Goal: Transaction & Acquisition: Download file/media

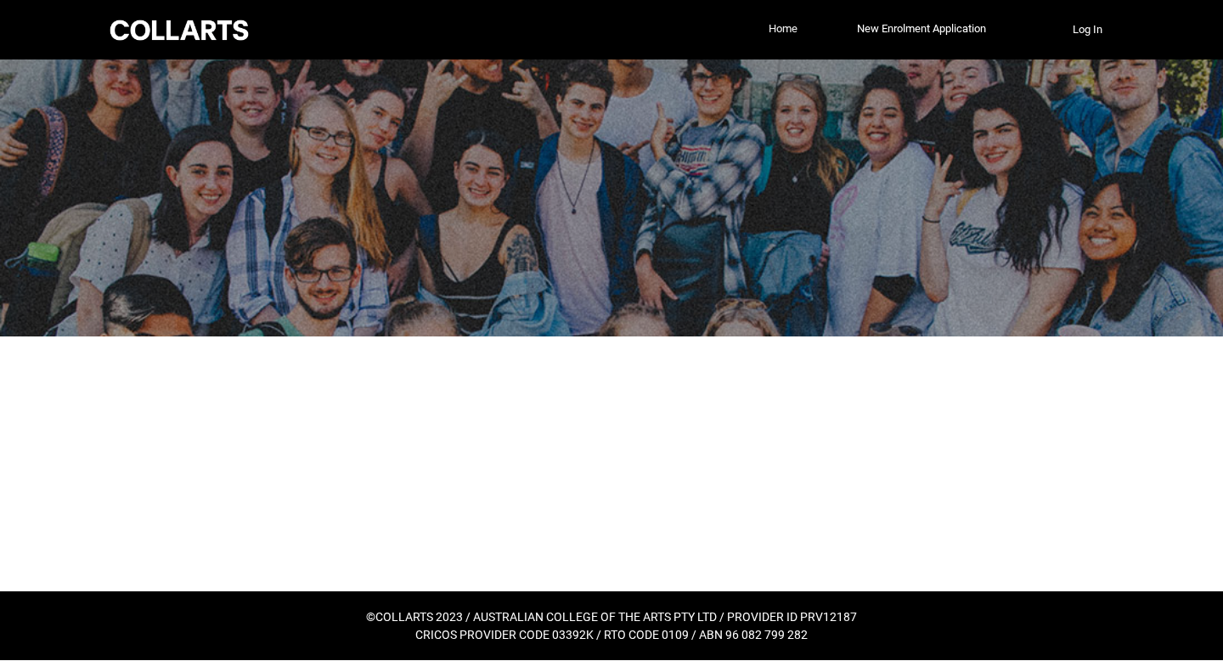
click at [767, 22] on link "Home" at bounding box center [782, 28] width 37 height 25
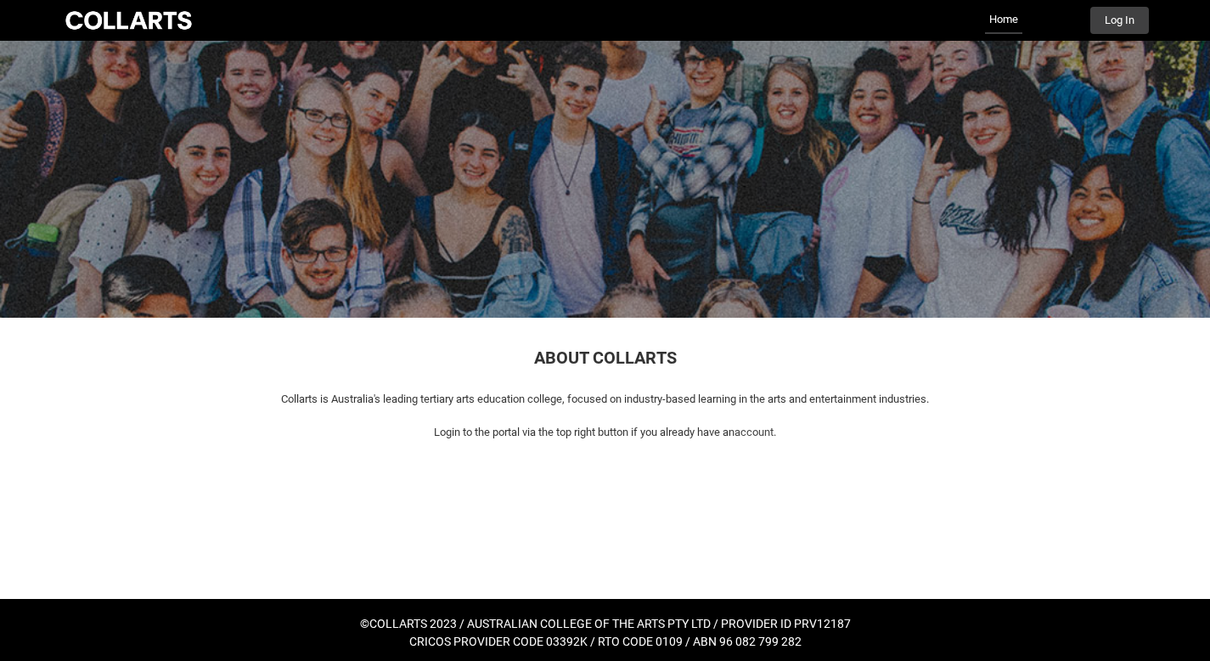
scroll to position [6, 0]
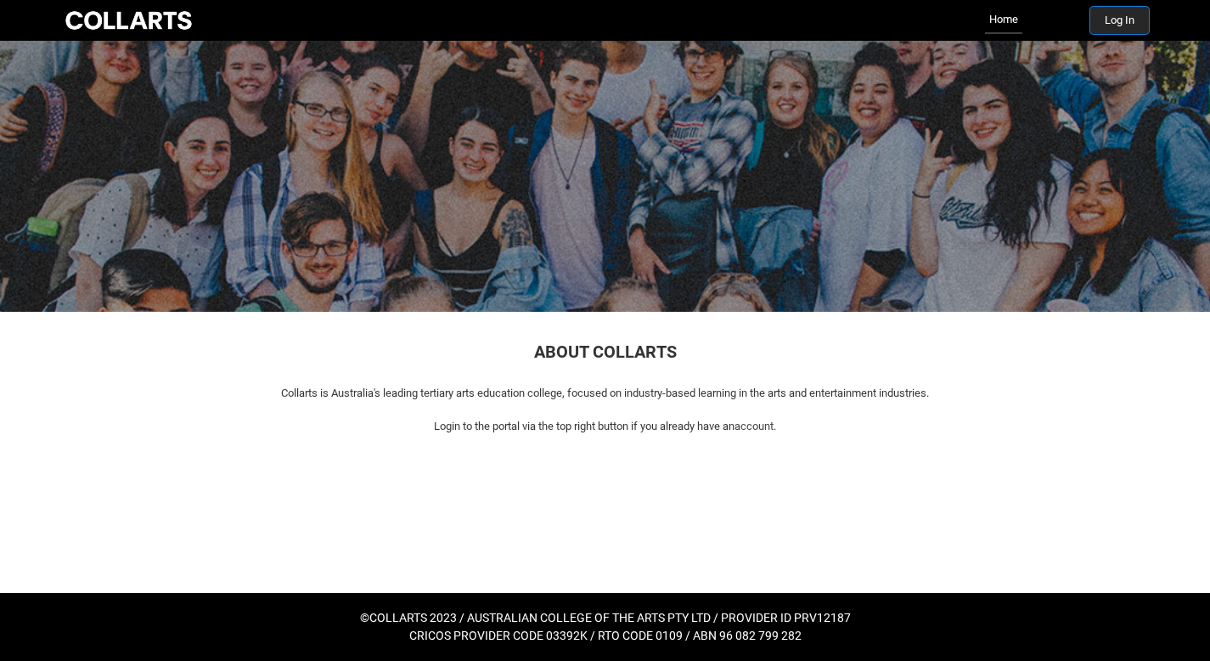
click at [1137, 30] on button "Log In" at bounding box center [1119, 20] width 59 height 27
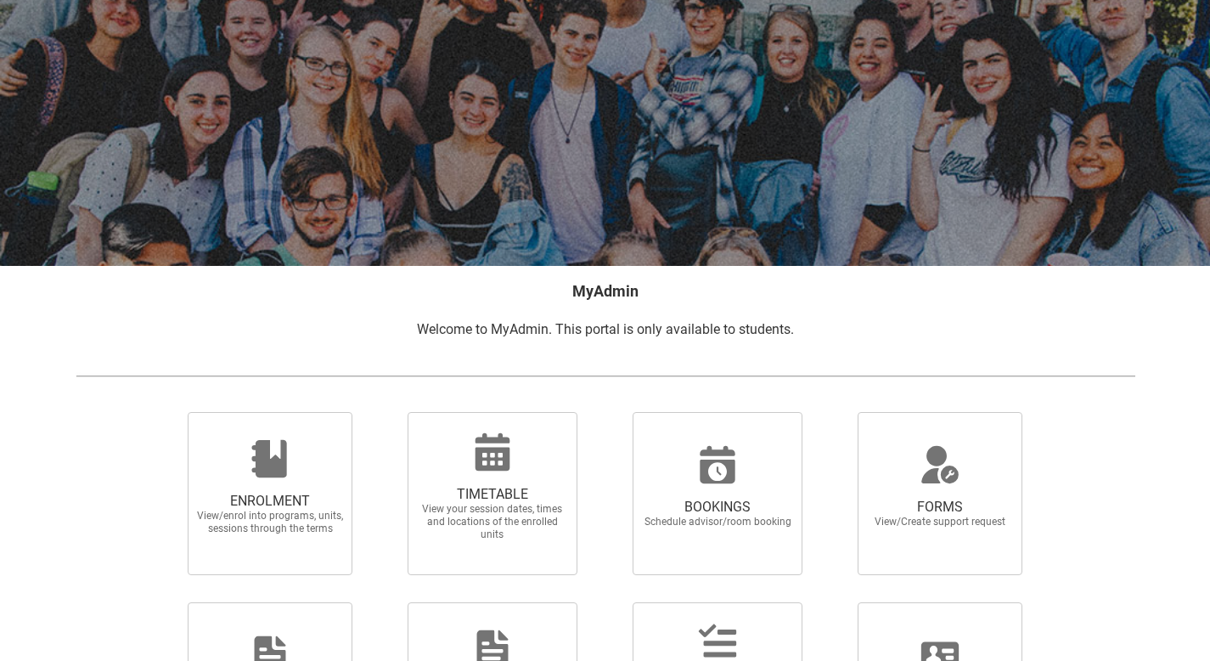
scroll to position [261, 0]
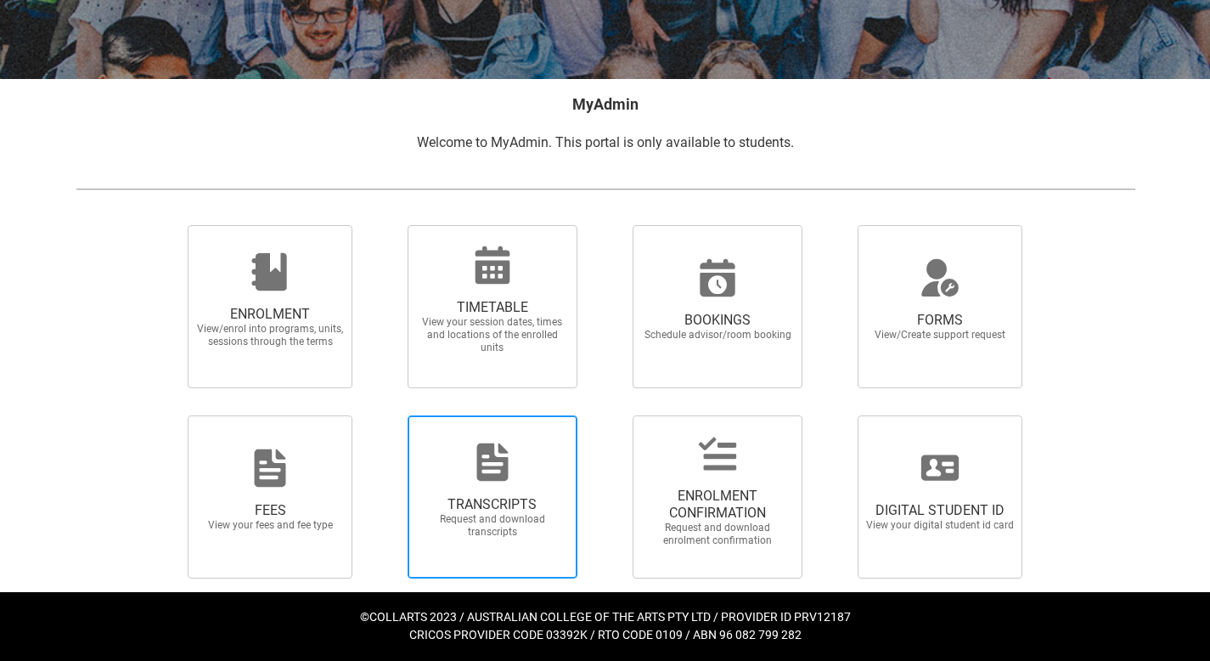
click at [524, 558] on span "TRANSCRIPTS Request and download transcripts" at bounding box center [493, 496] width 170 height 163
click at [386, 415] on input "TRANSCRIPTS Request and download transcripts" at bounding box center [385, 414] width 1 height 1
radio input "true"
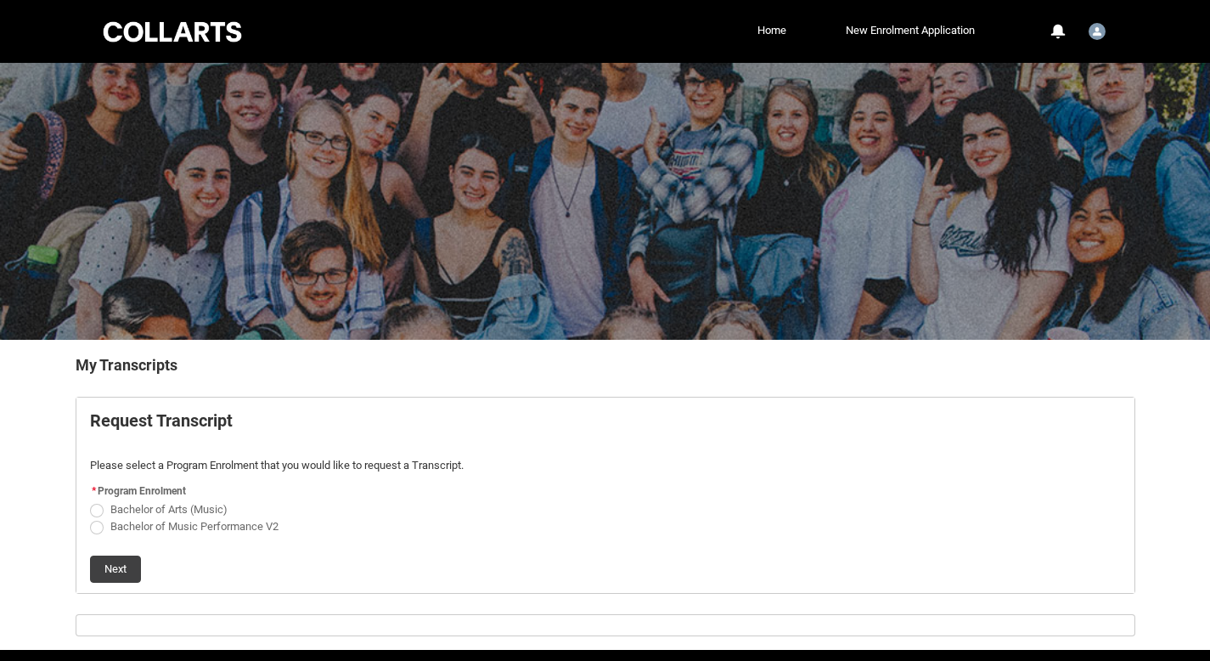
scroll to position [57, 0]
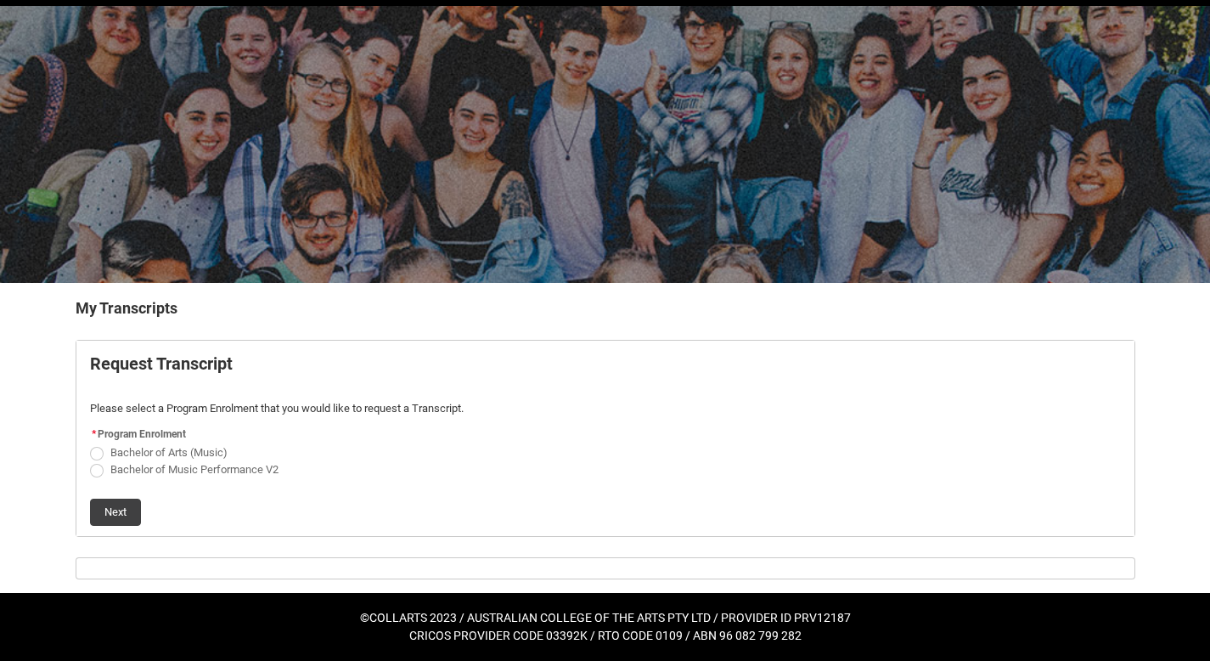
click at [94, 453] on span "Request_Student_Transcript flow" at bounding box center [97, 454] width 14 height 14
click at [90, 443] on input "Bachelor of Arts (Music)" at bounding box center [89, 442] width 1 height 1
radio input "true"
click at [99, 503] on button "Next" at bounding box center [115, 511] width 51 height 27
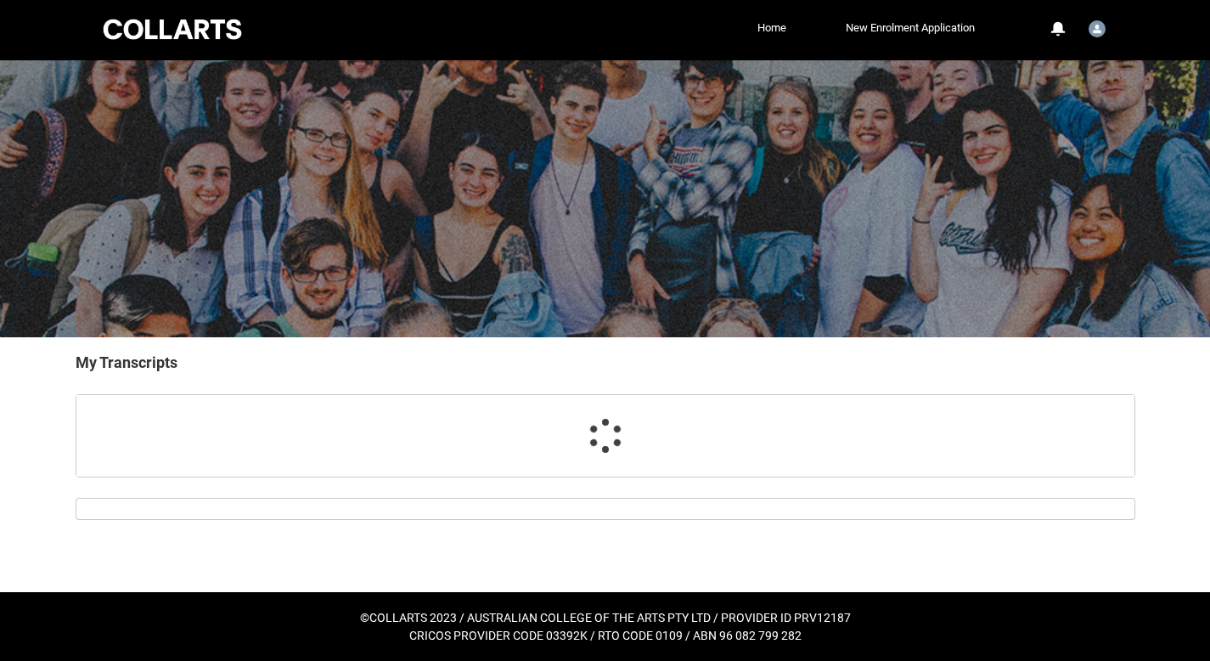
scroll to position [3, 0]
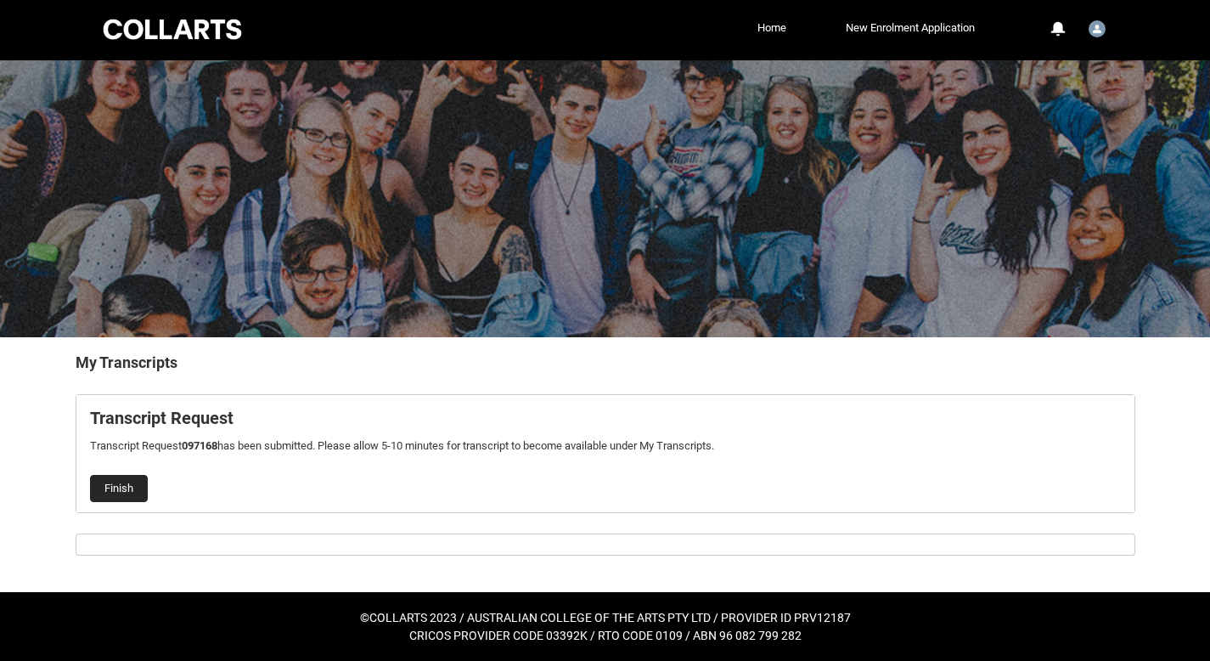
click at [126, 490] on button "Finish" at bounding box center [119, 488] width 58 height 27
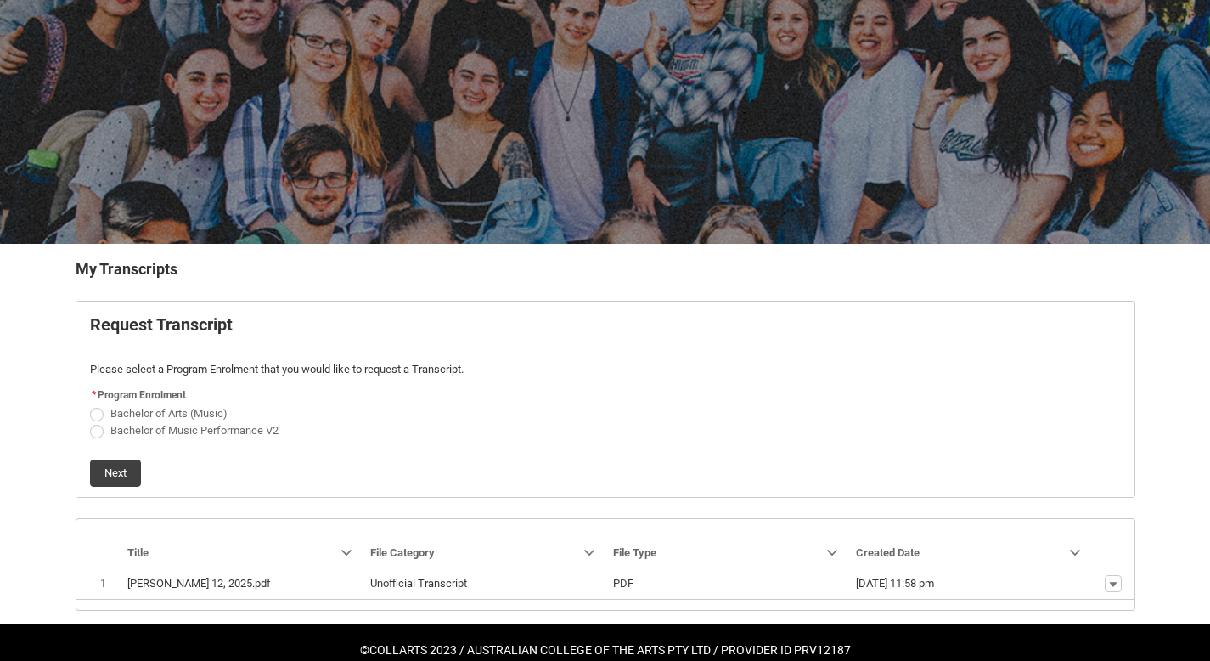
scroll to position [128, 0]
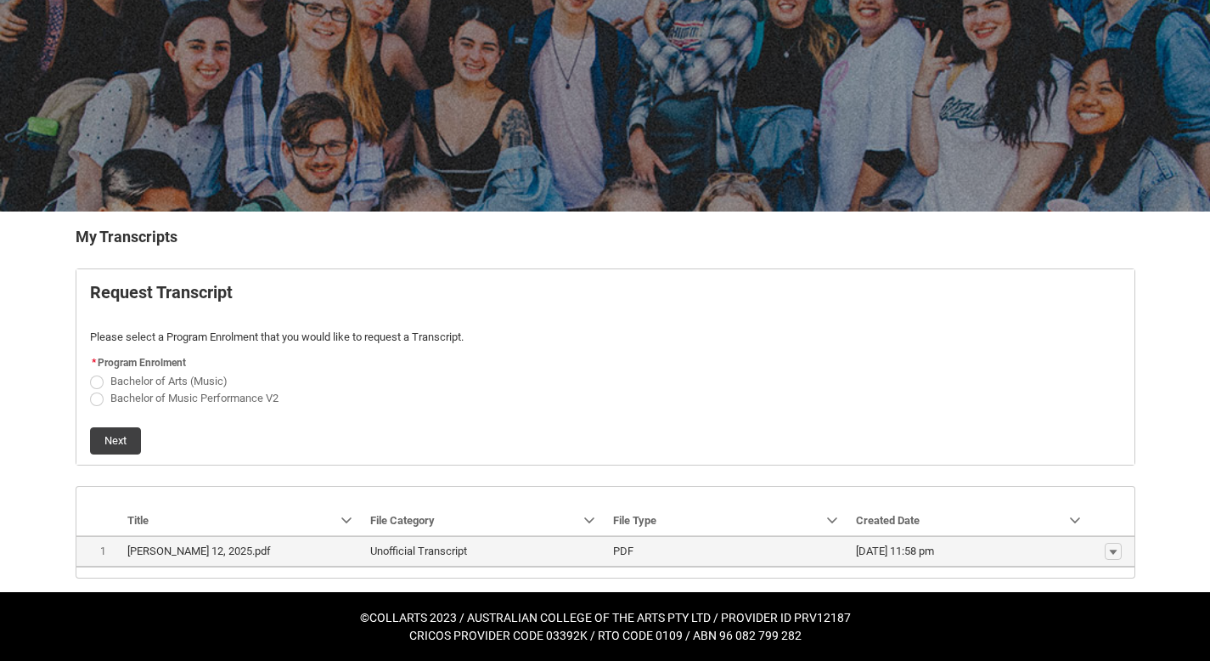
click at [194, 551] on lightning-base-formatted-text "Owen_Emai_Unofficial_Transcript_Aug 12, 2025.pdf" at bounding box center [198, 550] width 143 height 13
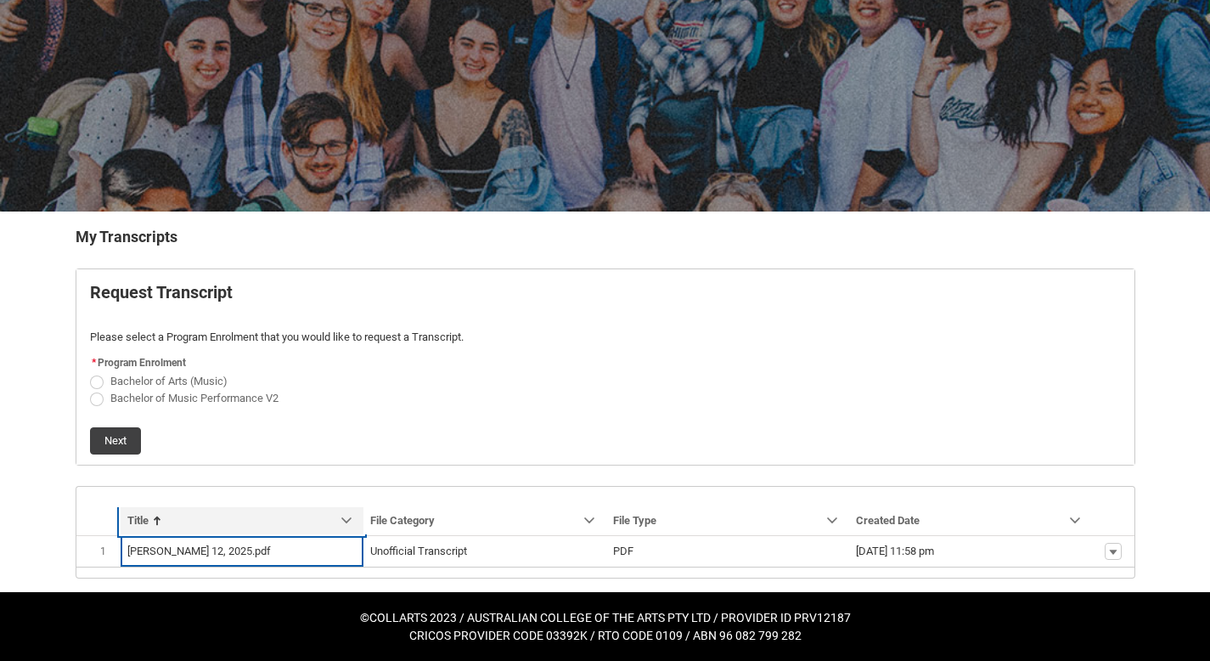
click at [301, 515] on link "Sort by: Title" at bounding box center [242, 520] width 243 height 27
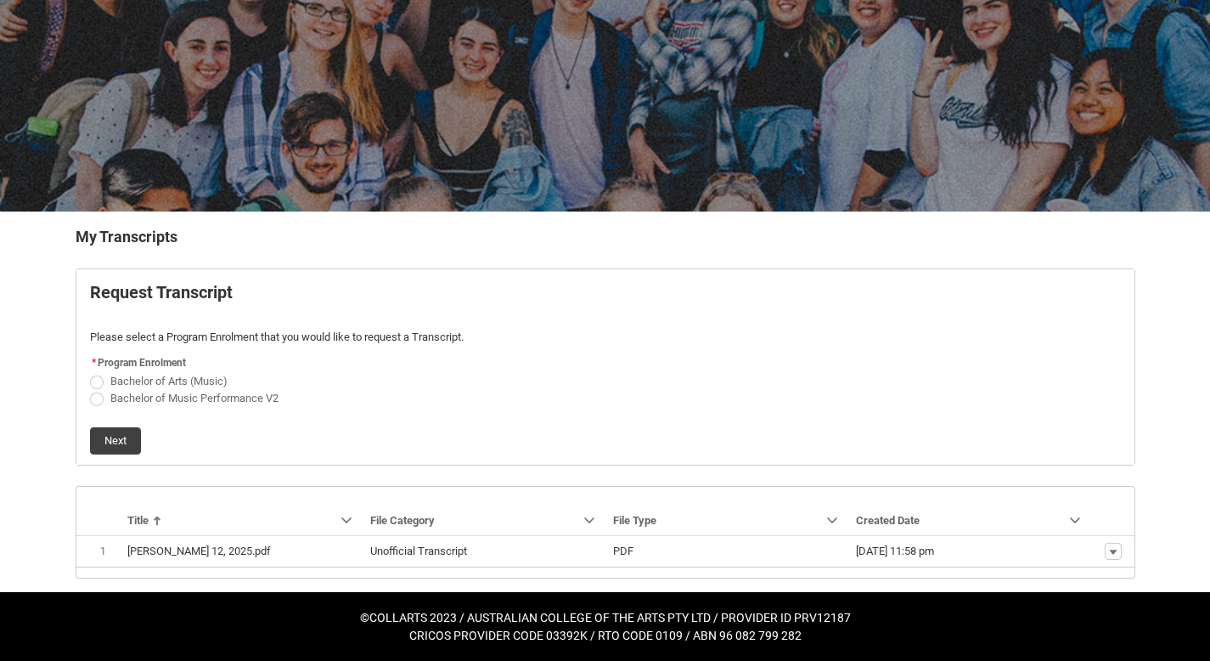
click at [311, 464] on article "Request Transcript Please select a Program Enrolment that you would like to req…" at bounding box center [606, 366] width 1060 height 197
click at [93, 388] on span "Bachelor of Arts (Music)" at bounding box center [605, 380] width 1031 height 17
click at [96, 396] on span "Request_Student_Transcript flow" at bounding box center [97, 399] width 14 height 14
click at [90, 389] on input "Bachelor of Music Performance V2" at bounding box center [89, 388] width 1 height 1
radio input "true"
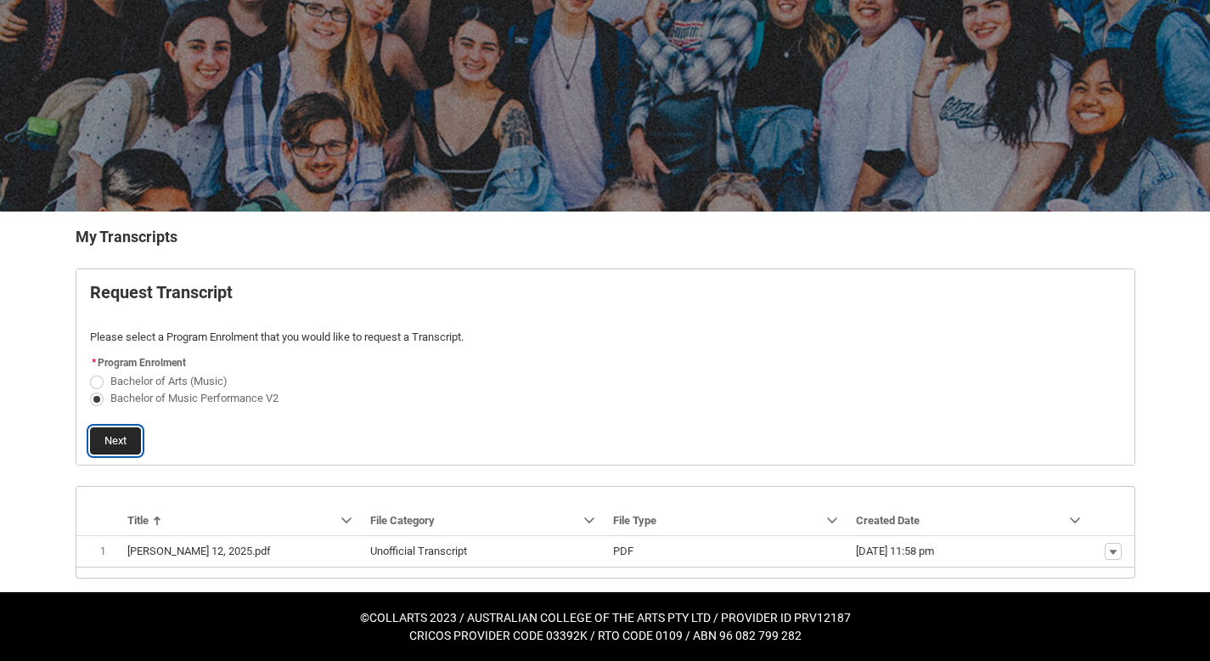
click at [121, 446] on button "Next" at bounding box center [115, 440] width 51 height 27
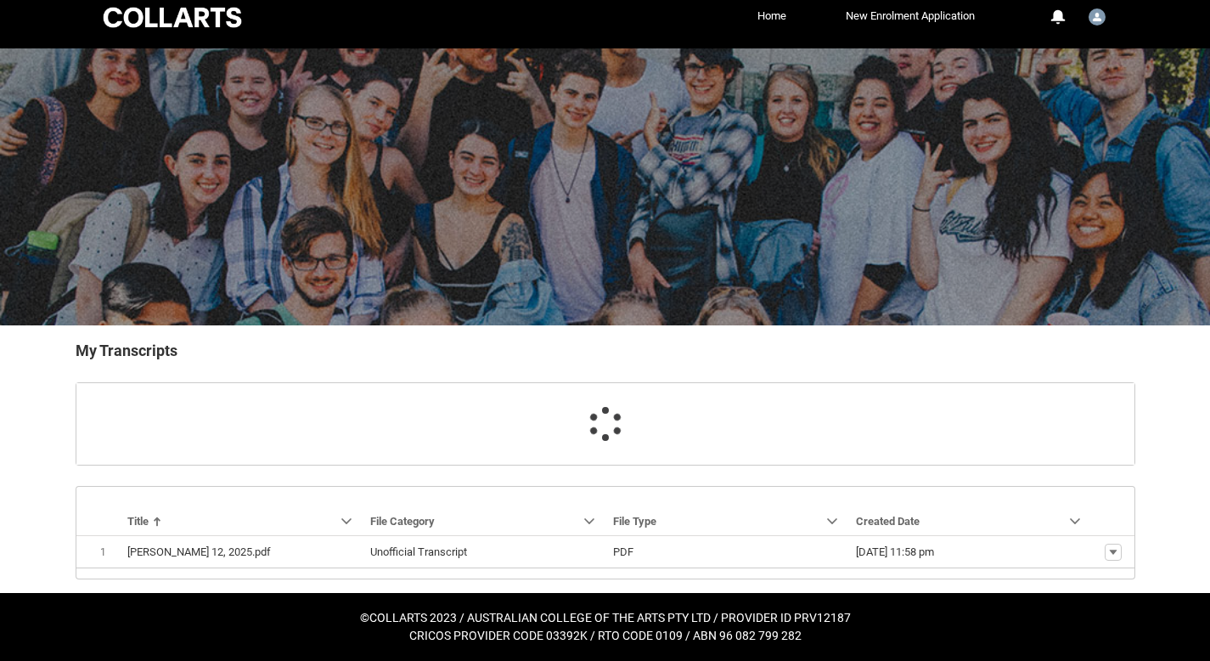
scroll to position [50, 0]
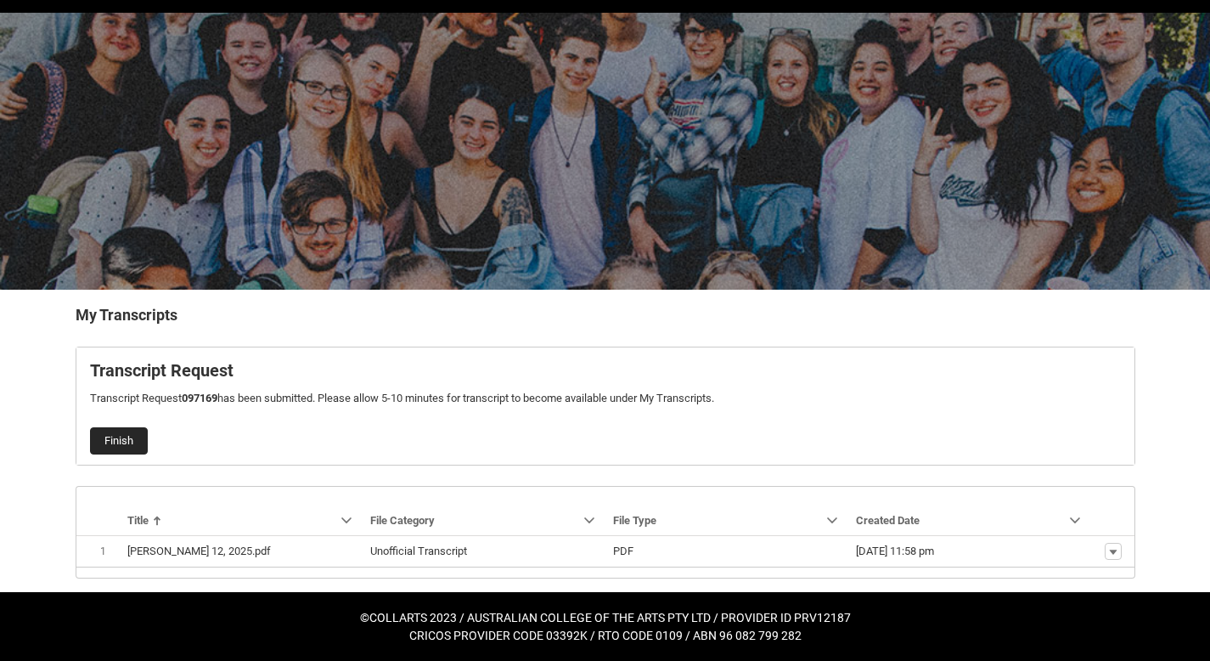
click at [126, 441] on button "Finish" at bounding box center [119, 440] width 58 height 27
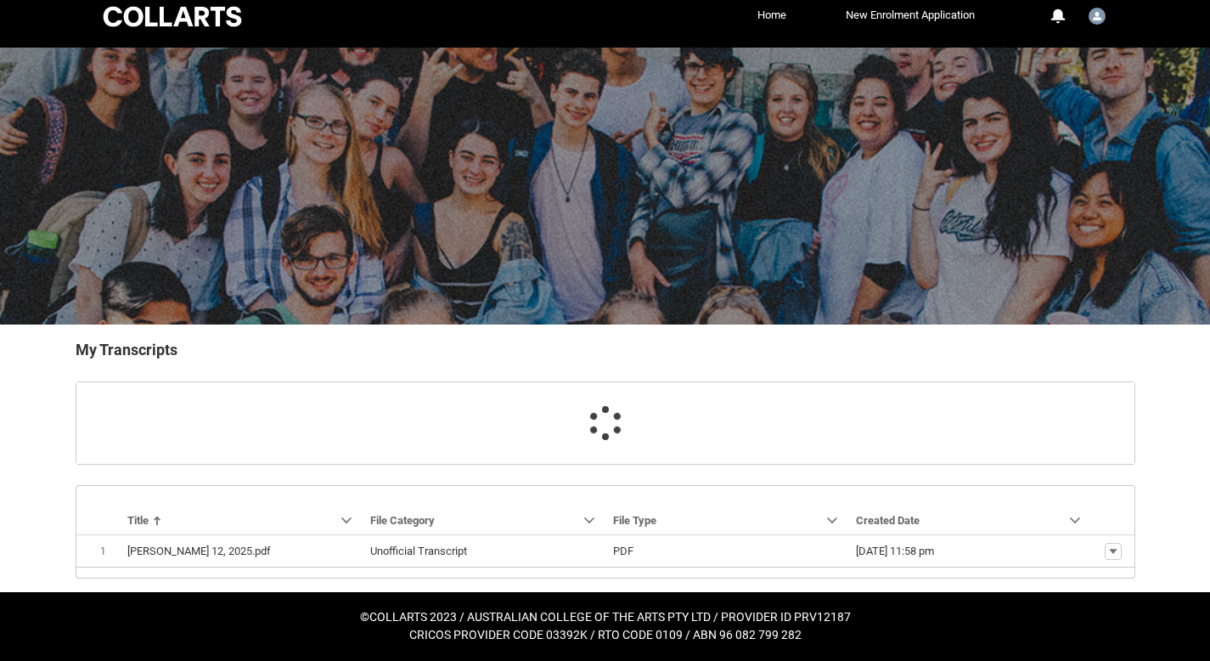
scroll to position [14, 0]
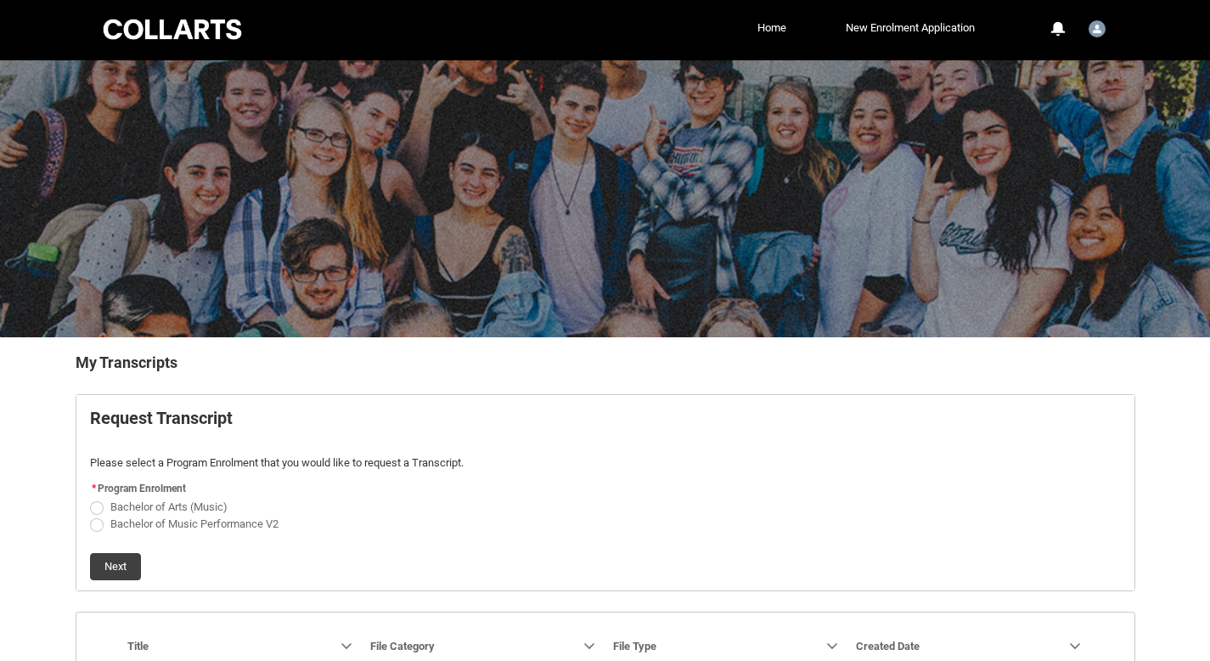
scroll to position [160, 0]
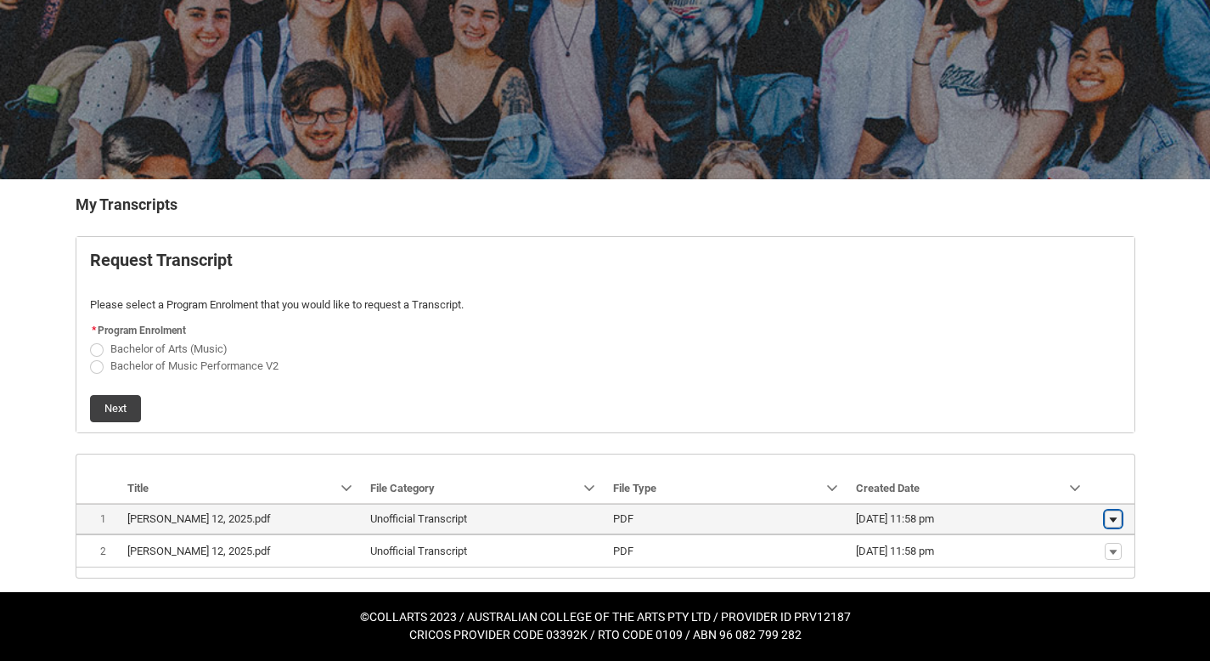
click at [1111, 524] on lightning-primitive-icon "button" at bounding box center [1113, 519] width 10 height 12
click at [1089, 554] on link "Download" at bounding box center [1080, 546] width 80 height 29
click at [817, 520] on span "PDF" at bounding box center [727, 518] width 229 height 17
click at [818, 520] on span "PDF" at bounding box center [727, 518] width 229 height 17
click at [879, 519] on lightning-formatted-date-time "12/08/2025, 11:58 pm" at bounding box center [895, 518] width 78 height 13
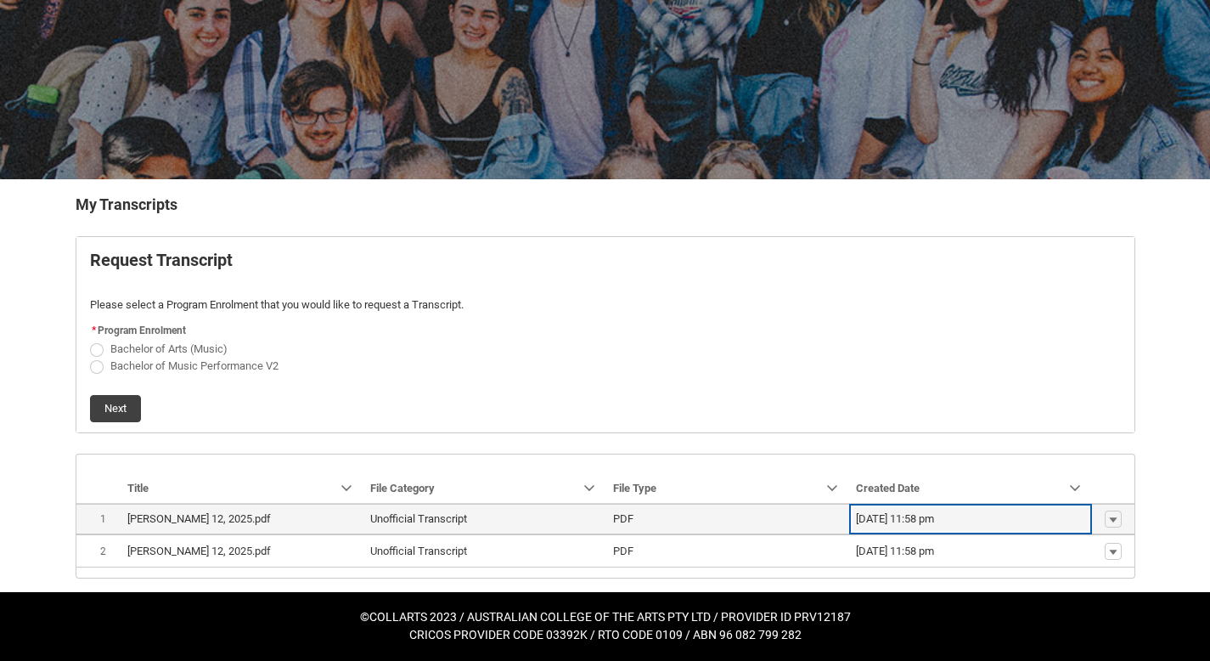
click at [1125, 513] on span "Show actions Download" at bounding box center [1113, 519] width 29 height 18
click at [1110, 525] on button "Show actions" at bounding box center [1113, 518] width 17 height 17
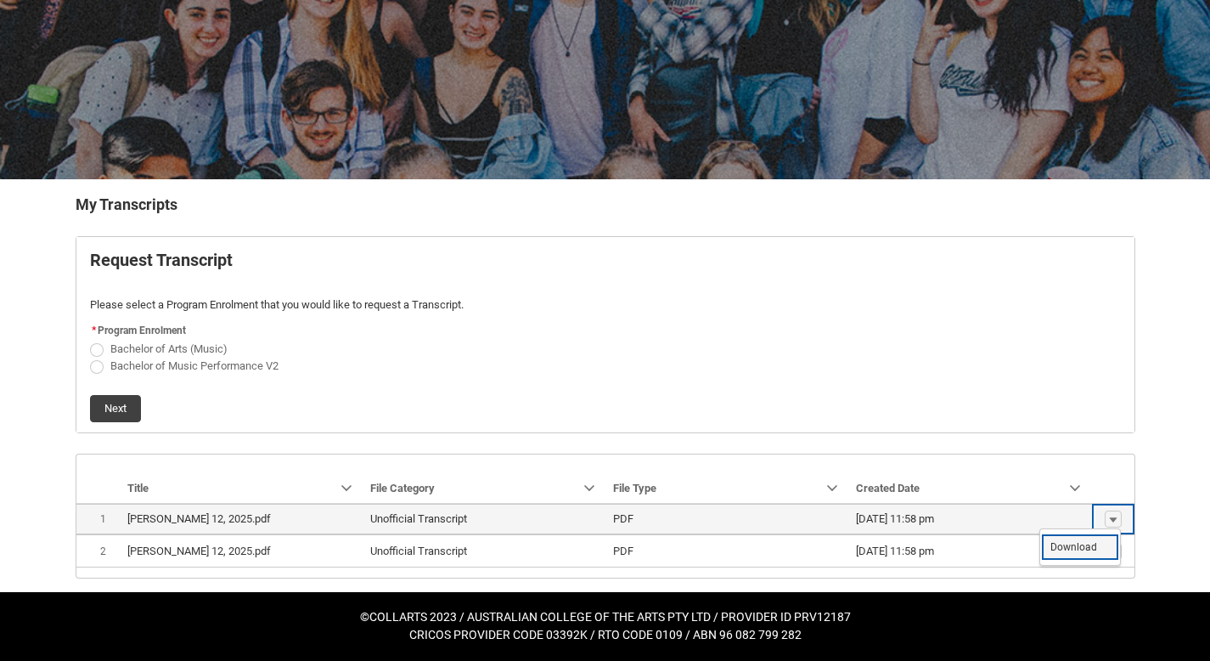
click at [1095, 550] on link "Download" at bounding box center [1080, 546] width 80 height 29
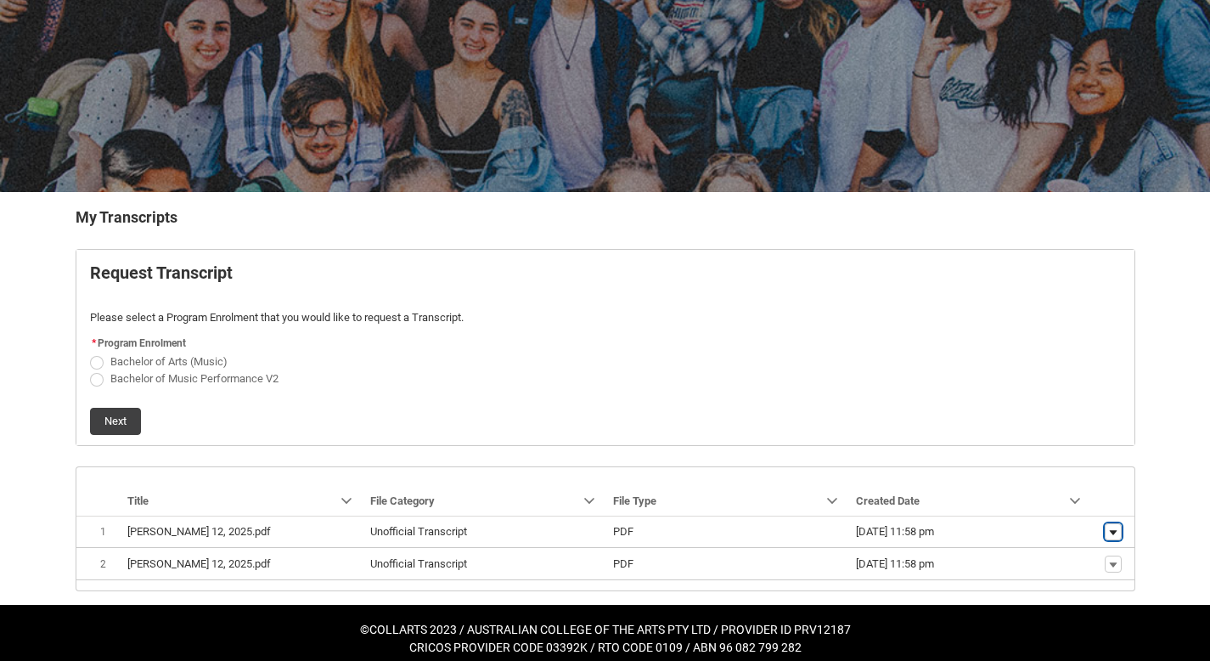
scroll to position [149, 0]
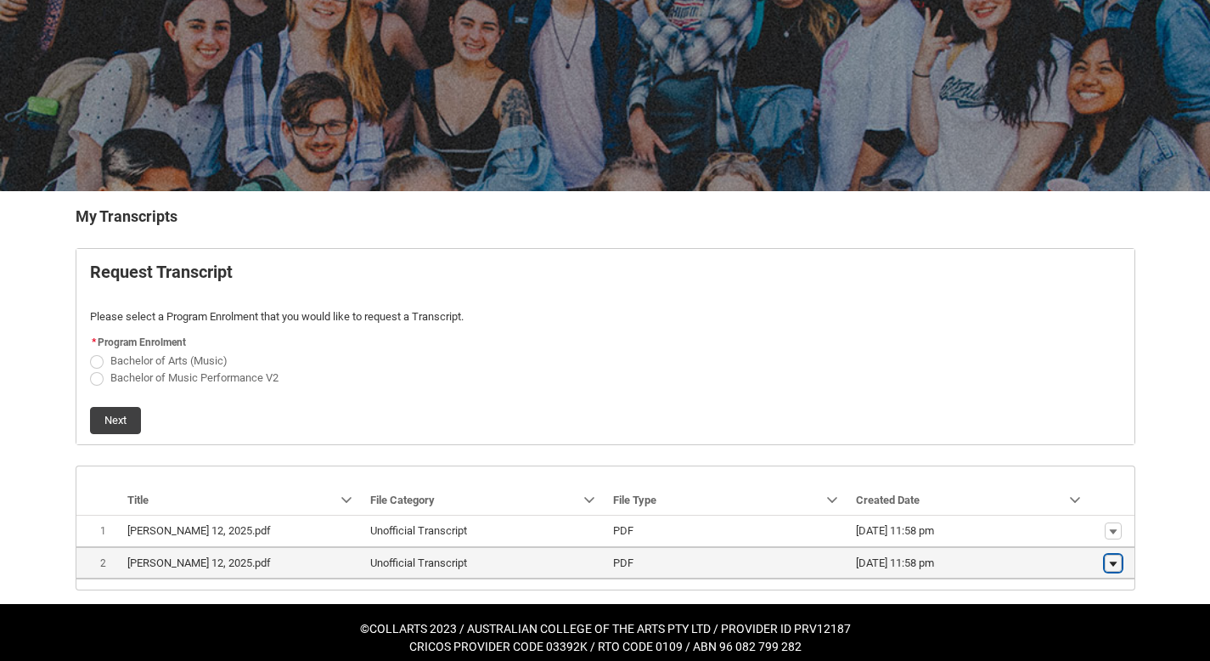
click at [1108, 559] on lightning-primitive-icon "button" at bounding box center [1113, 563] width 10 height 12
click at [1104, 535] on link "Download" at bounding box center [1080, 536] width 80 height 29
